Goal: Register for event/course

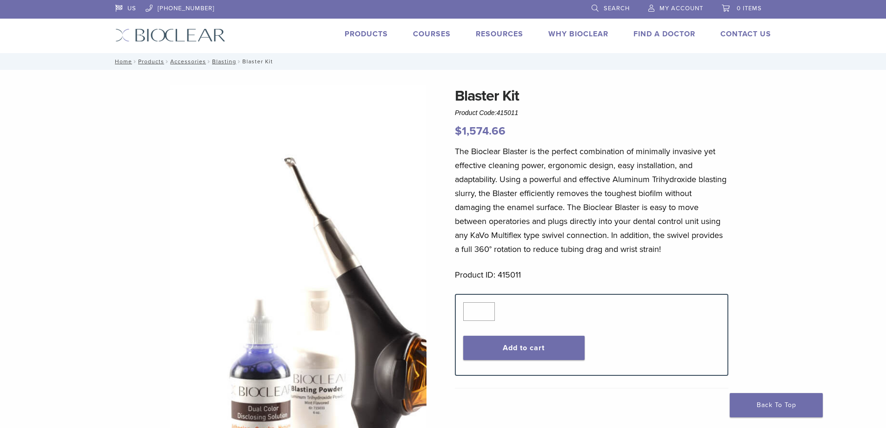
click at [435, 35] on link "Courses" at bounding box center [432, 33] width 38 height 9
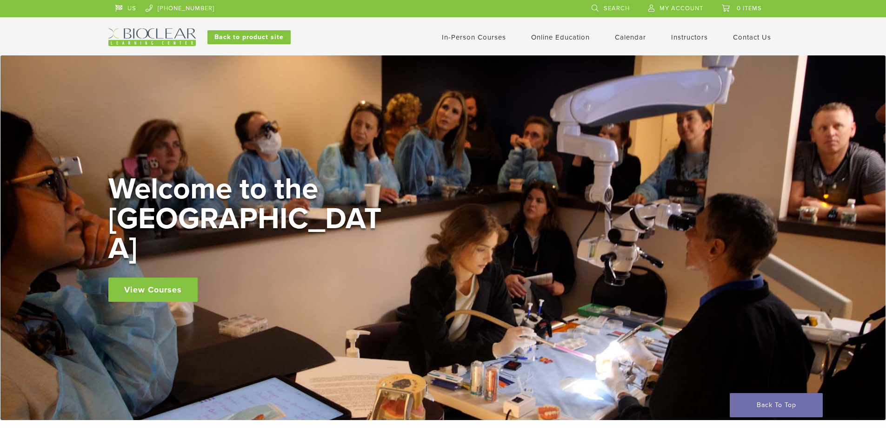
click at [506, 38] on link "In-Person Courses" at bounding box center [474, 37] width 64 height 8
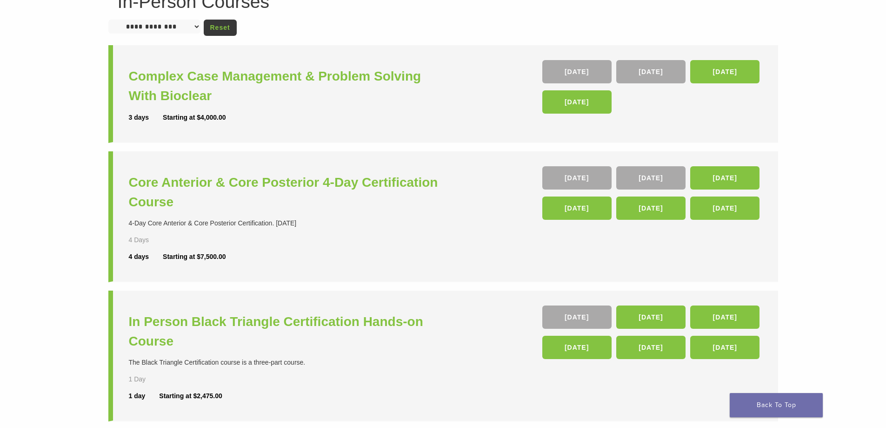
scroll to position [47, 0]
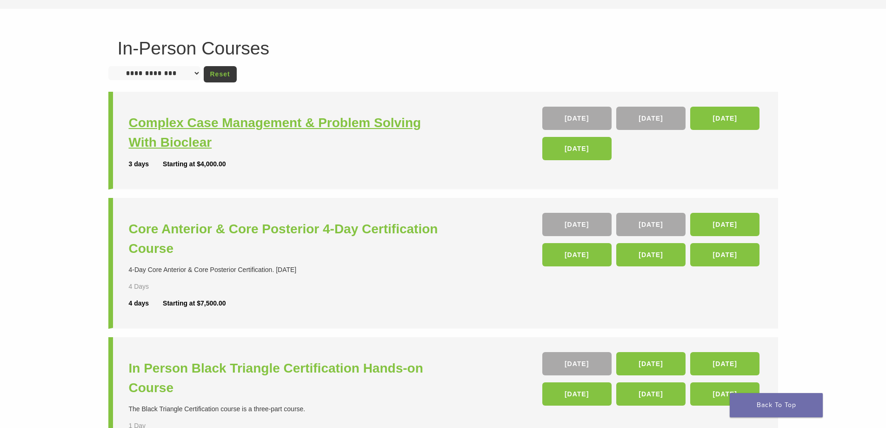
click at [262, 124] on h3 "Complex Case Management & Problem Solving With Bioclear" at bounding box center [287, 132] width 317 height 39
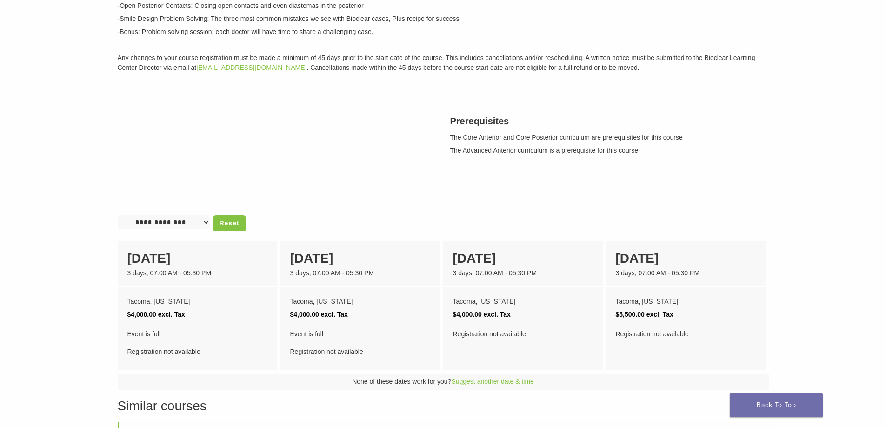
scroll to position [326, 0]
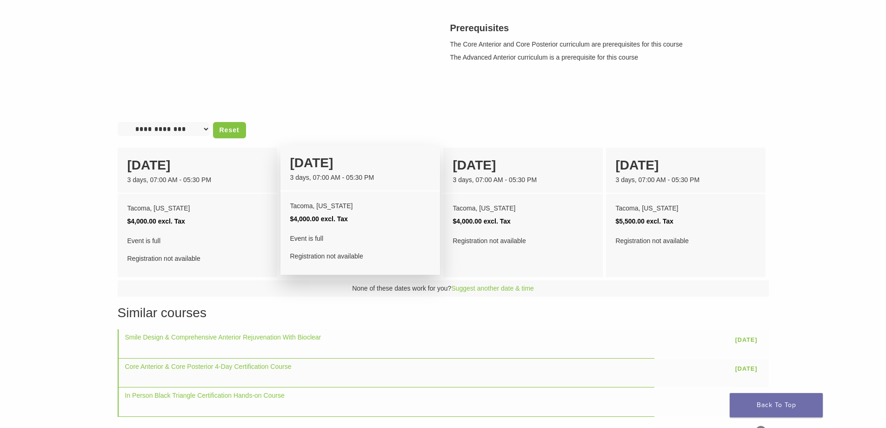
click at [313, 173] on div "09 April" at bounding box center [360, 163] width 140 height 20
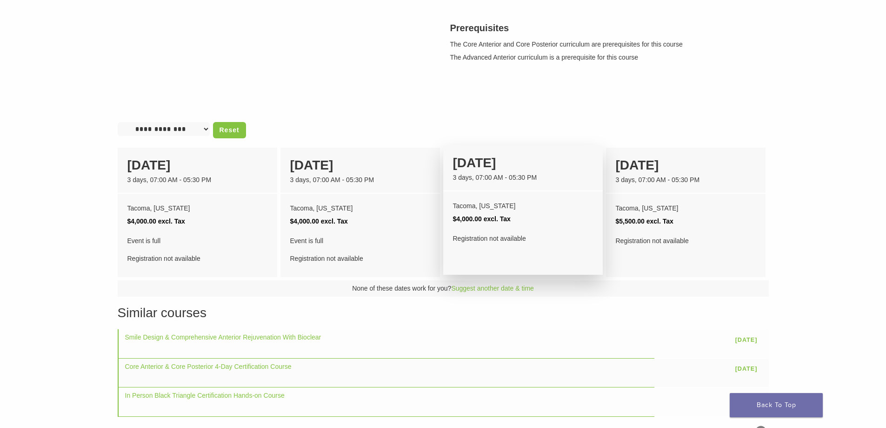
click at [484, 182] on div "3 days, 07:00 AM - 05:30 PM" at bounding box center [523, 178] width 140 height 10
